Goal: Information Seeking & Learning: Learn about a topic

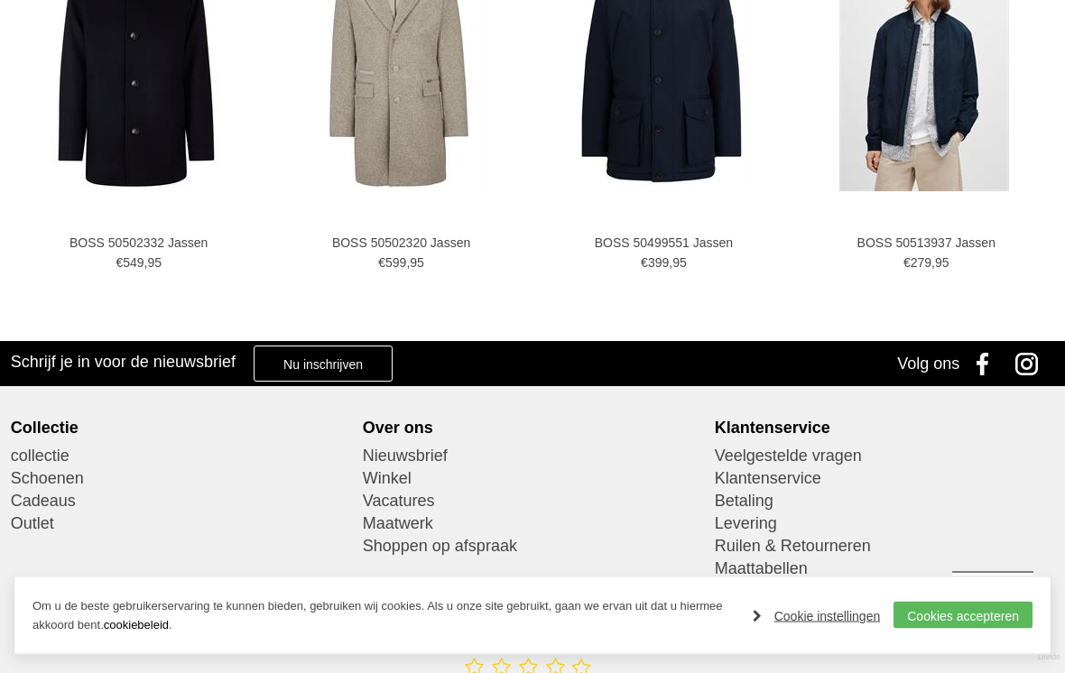
scroll to position [1181, 0]
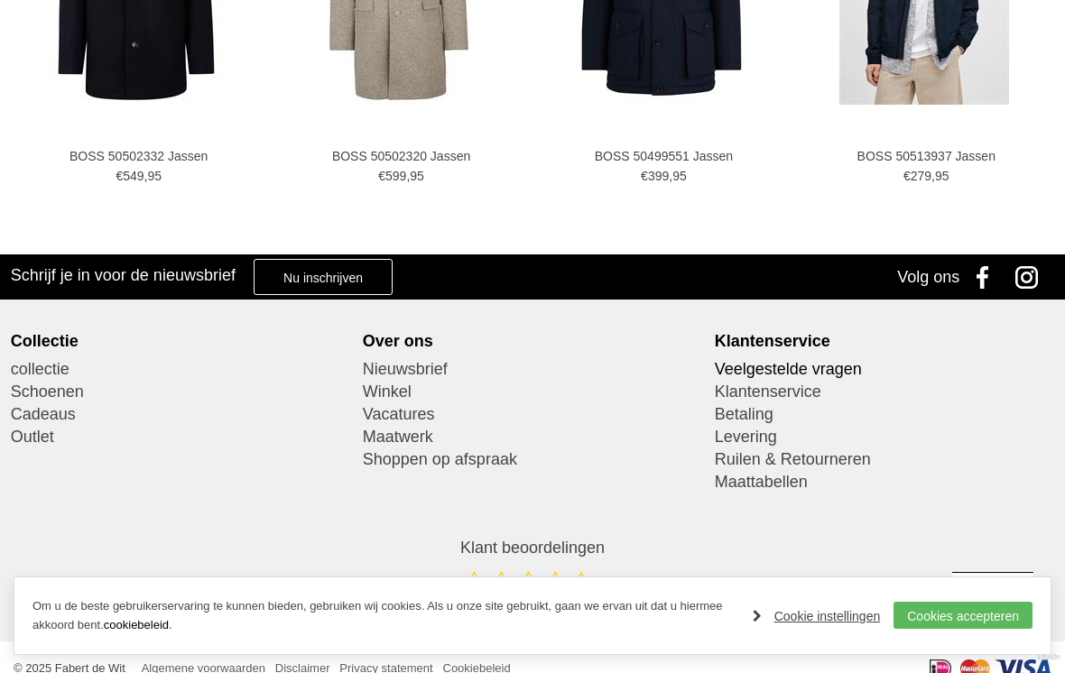
click at [826, 368] on link "Veelgestelde vragen" at bounding box center [884, 369] width 339 height 23
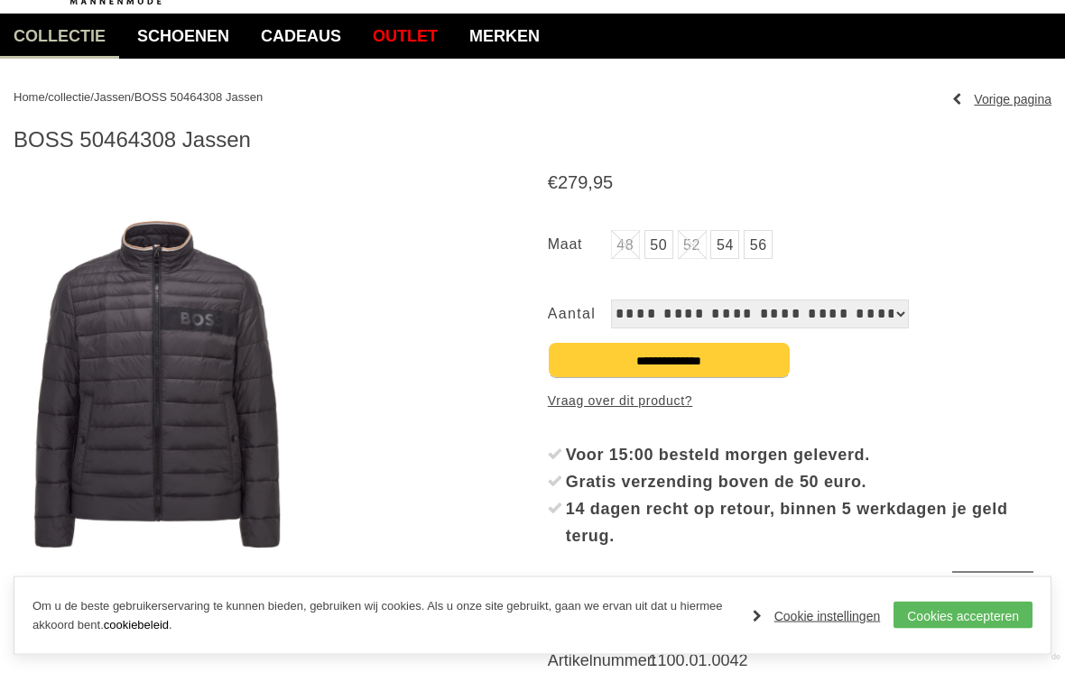
scroll to position [135, 0]
click at [766, 249] on link "56" at bounding box center [758, 244] width 29 height 29
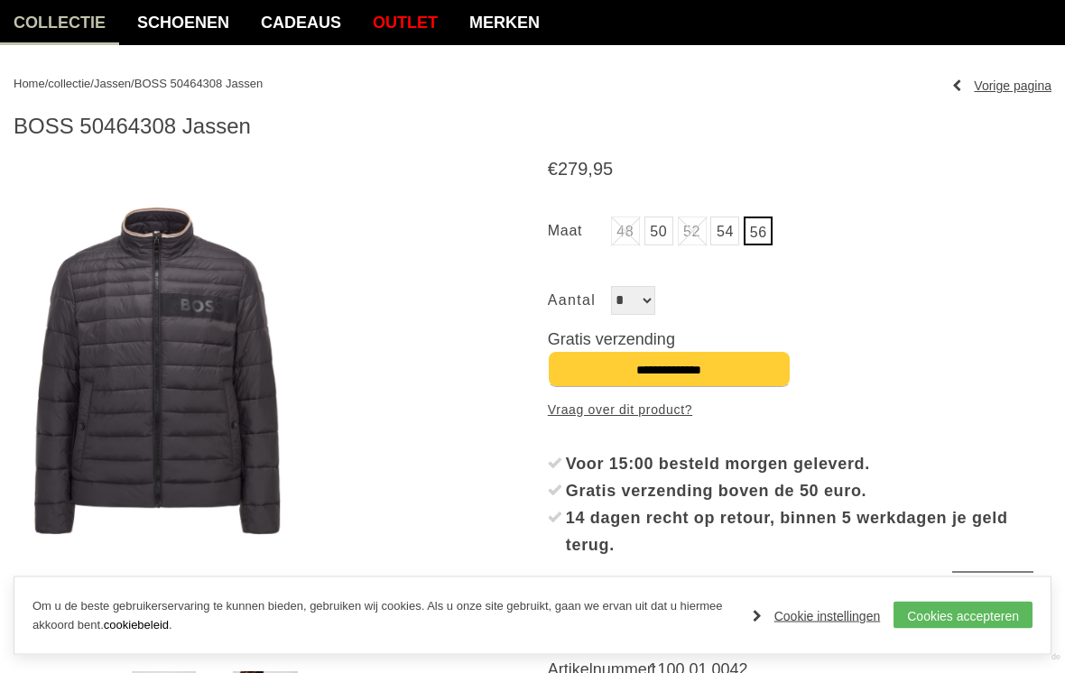
scroll to position [149, 0]
click at [766, 232] on link "56" at bounding box center [758, 231] width 29 height 29
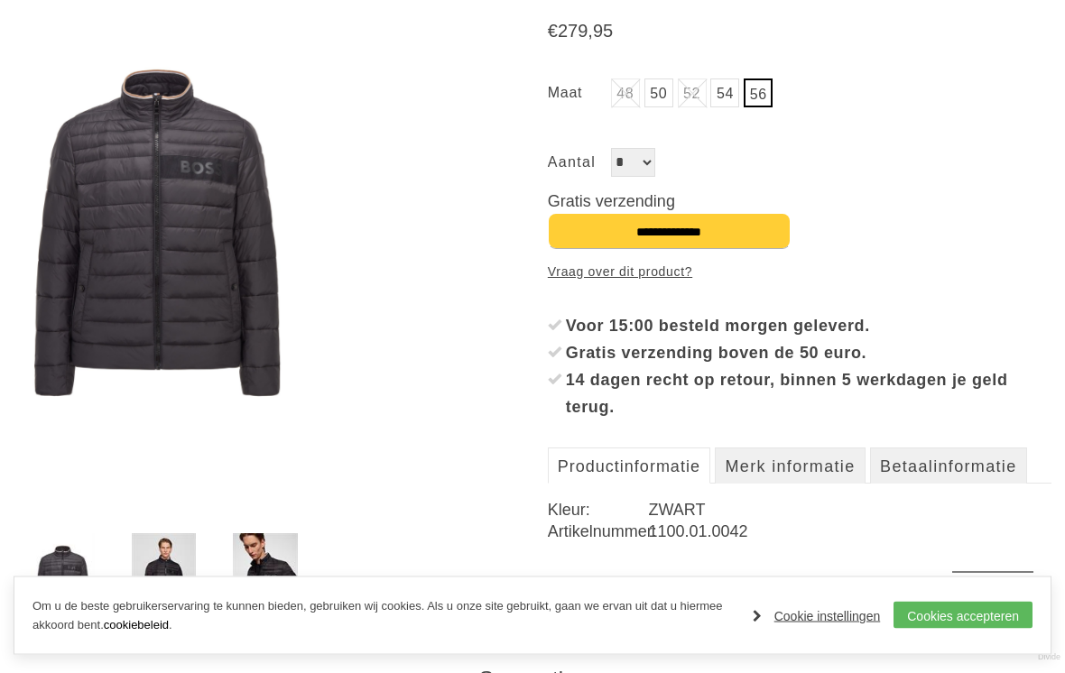
scroll to position [287, 0]
click at [645, 263] on link "Vraag over dit product?" at bounding box center [620, 271] width 144 height 27
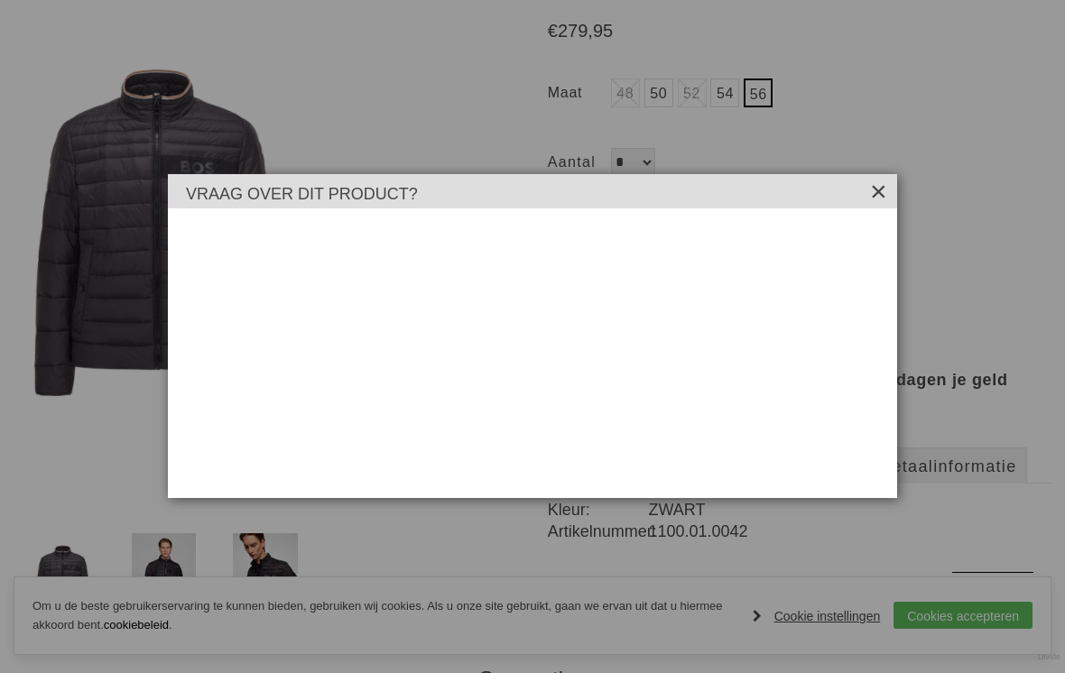
scroll to position [0, 0]
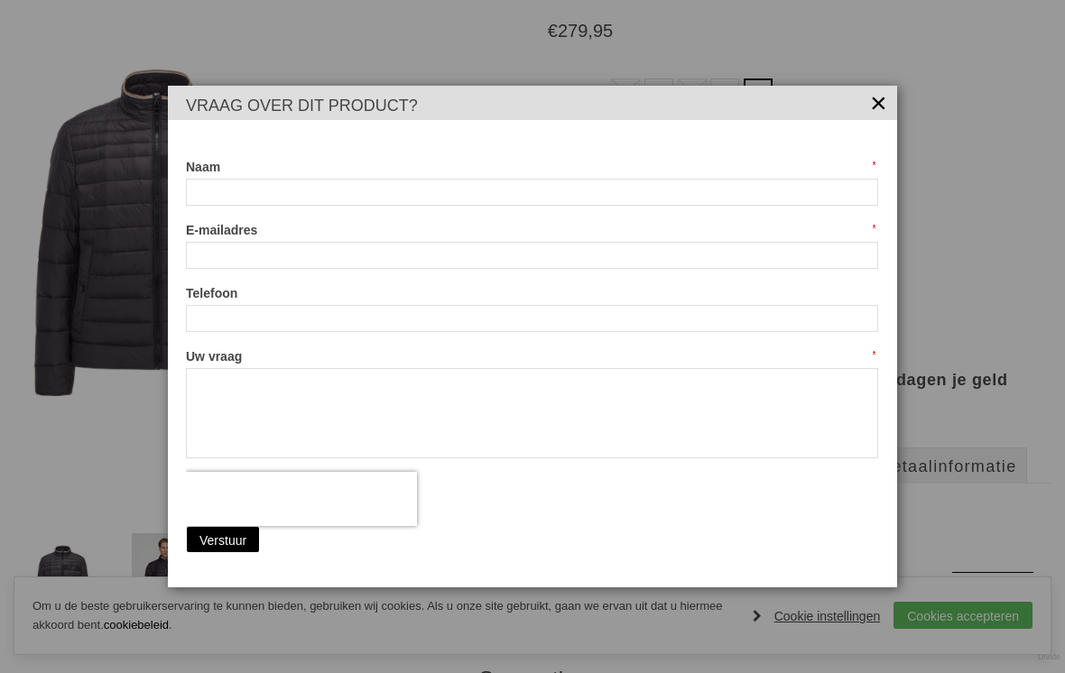
click at [887, 110] on link "×" at bounding box center [879, 101] width 18 height 18
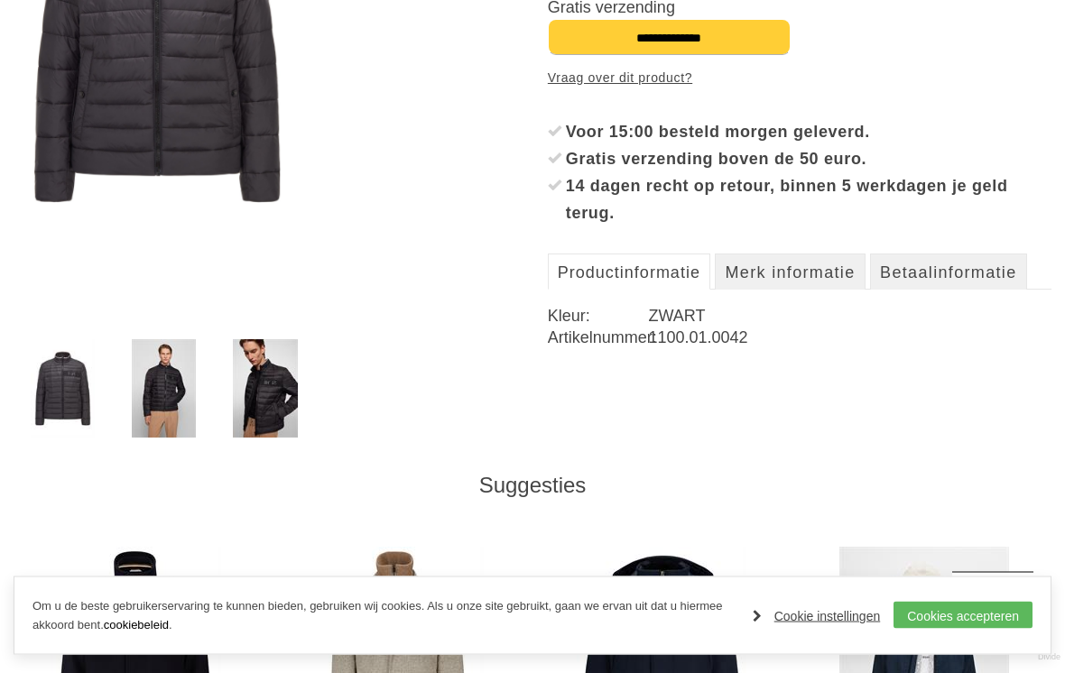
scroll to position [481, 0]
click at [836, 630] on link "Cookie instellingen" at bounding box center [817, 616] width 128 height 27
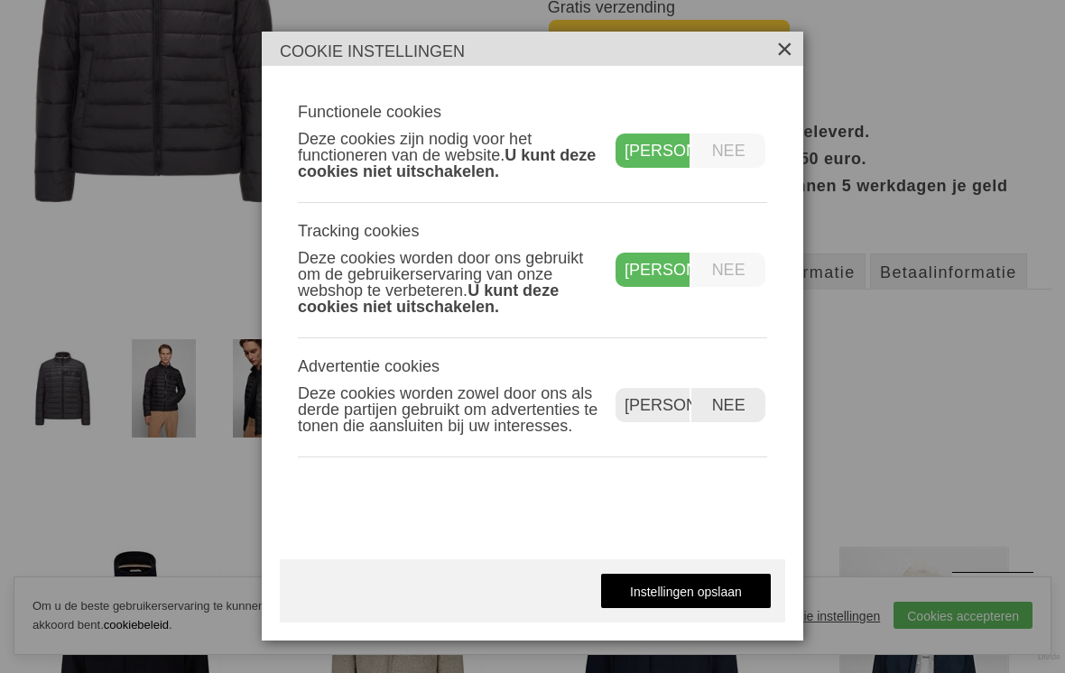
click at [740, 281] on label "Nee" at bounding box center [729, 270] width 74 height 34
click at [750, 422] on label "Nee" at bounding box center [729, 405] width 74 height 34
click at [736, 287] on label "Nee" at bounding box center [729, 270] width 74 height 34
click at [745, 287] on label "Nee" at bounding box center [729, 270] width 74 height 34
click at [738, 168] on label "Nee" at bounding box center [729, 151] width 74 height 34
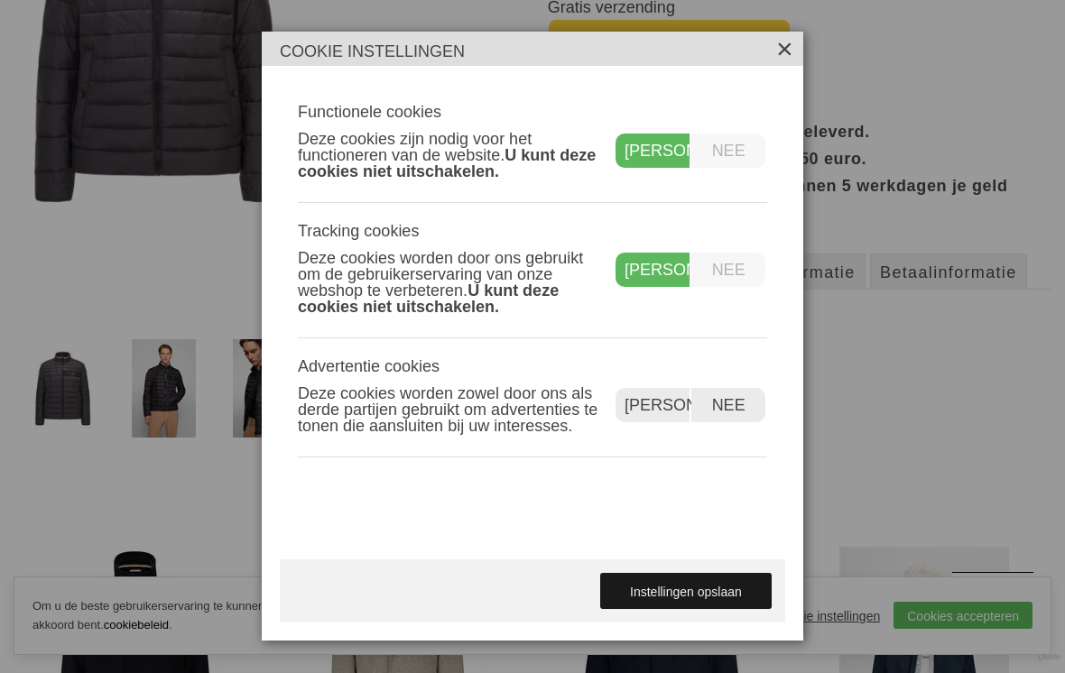
click at [725, 609] on link "Instellingen opslaan" at bounding box center [686, 591] width 172 height 36
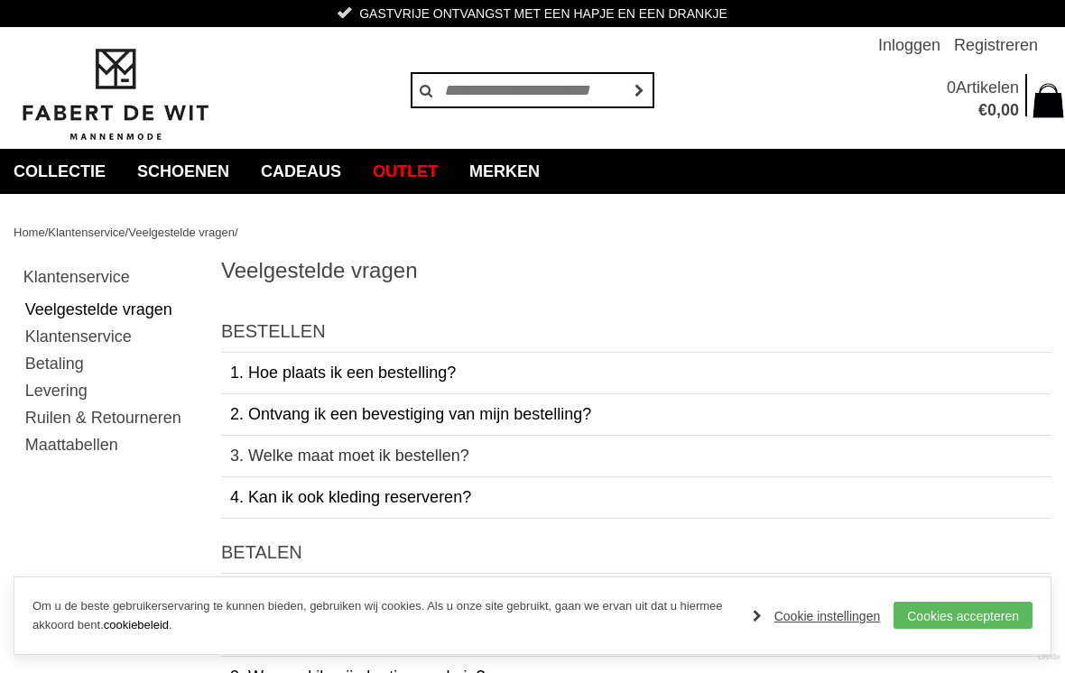
click at [827, 459] on link "3. Welke maat moet ik bestellen?" at bounding box center [636, 456] width 831 height 41
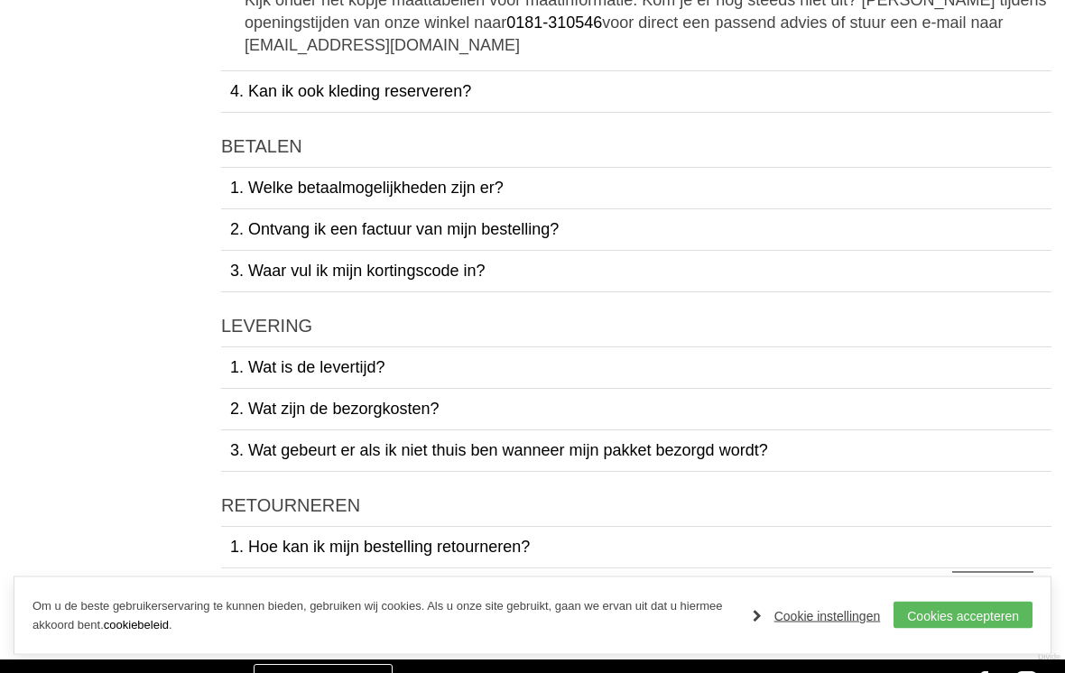
scroll to position [487, 0]
click at [897, 413] on link "2. Wat zijn de bezorgkosten?" at bounding box center [636, 409] width 831 height 41
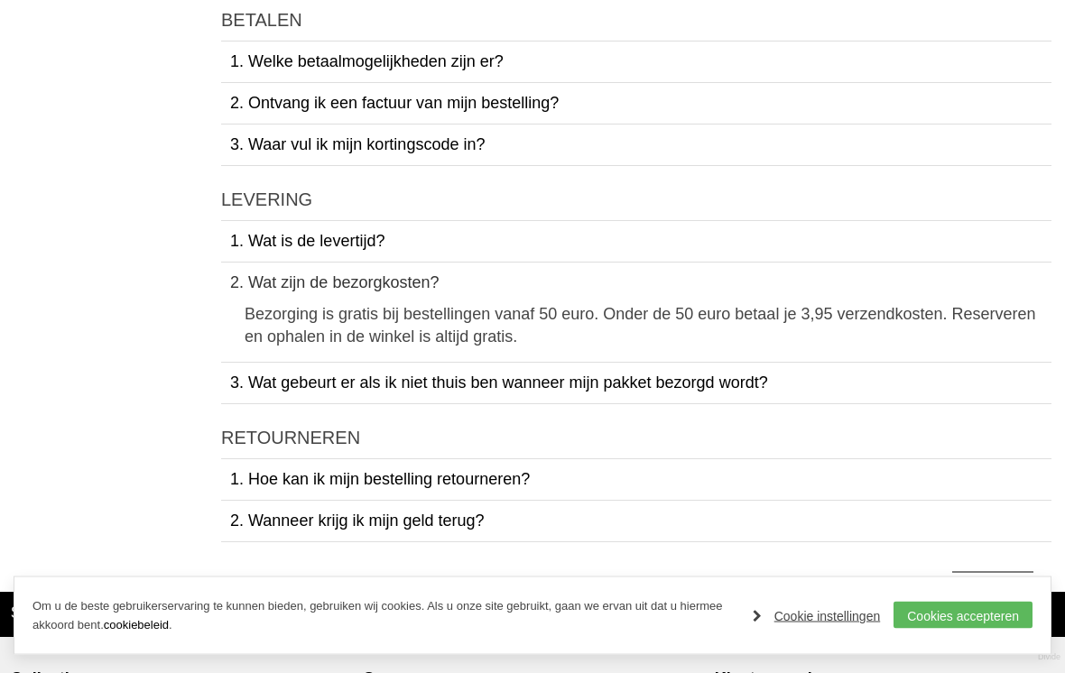
scroll to position [614, 0]
click at [924, 384] on link "3. Wat gebeurt er als ik niet thuis ben wanneer mijn pakket bezorgd wordt?" at bounding box center [636, 383] width 831 height 41
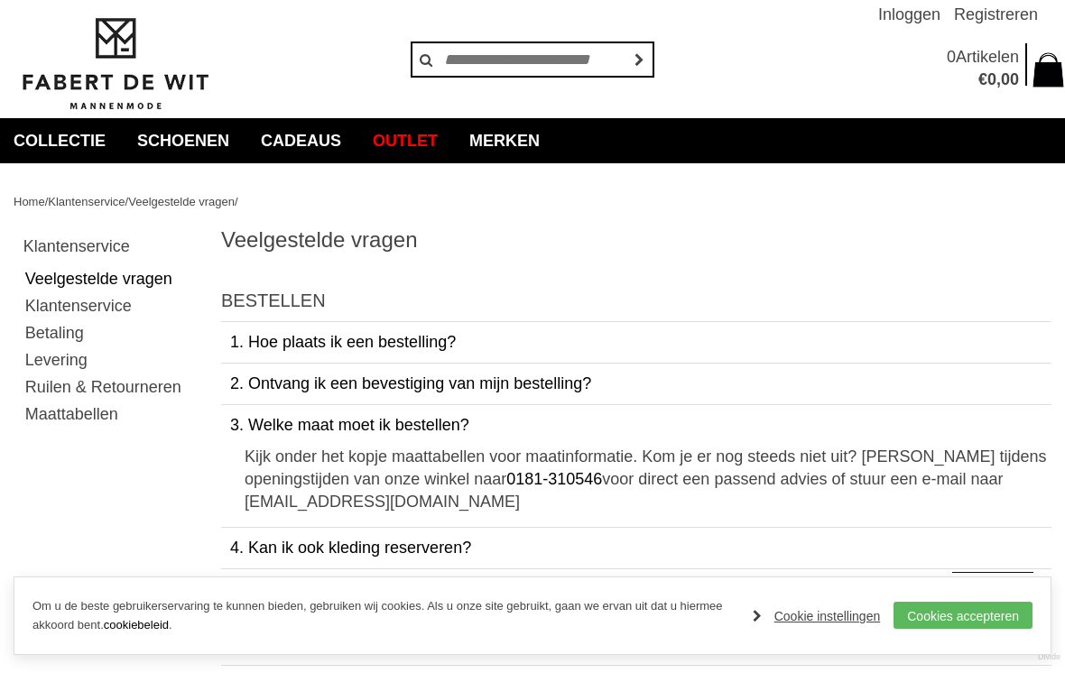
scroll to position [0, 0]
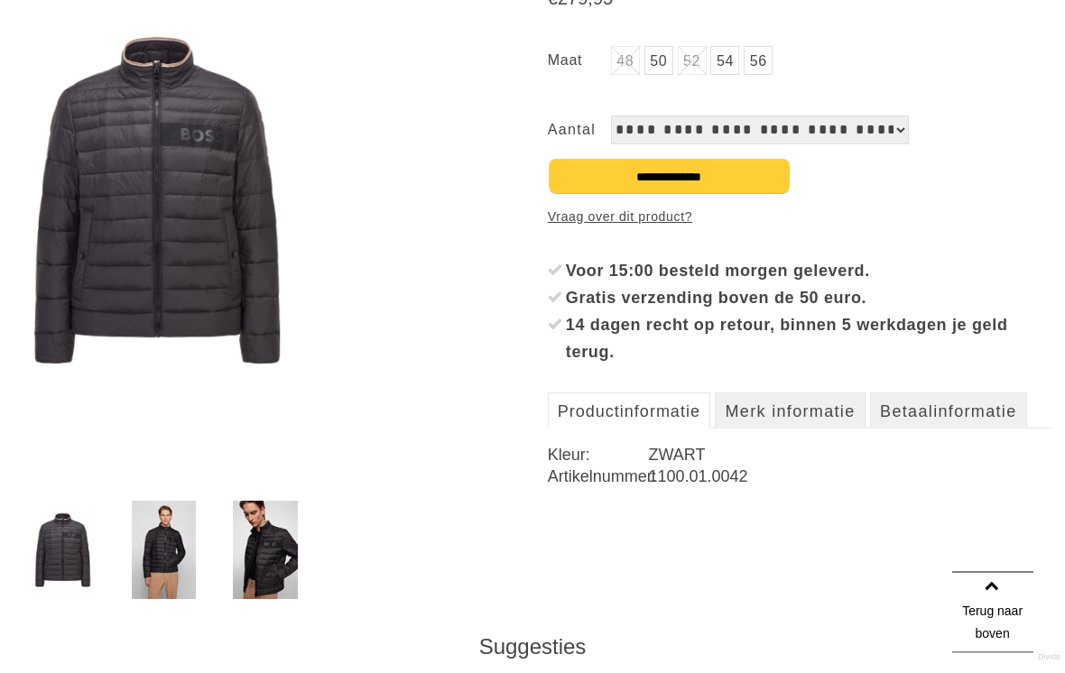
scroll to position [320, 0]
